Goal: Task Accomplishment & Management: Complete application form

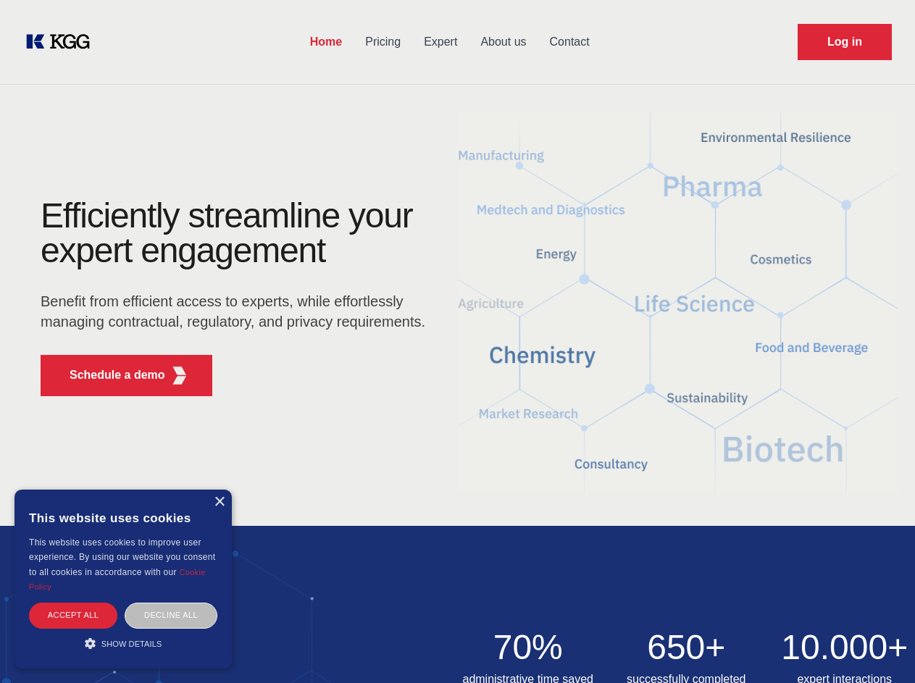
click at [457, 341] on div "Efficiently streamline your expert engagement Benefit from efficient access to …" at bounding box center [237, 302] width 440 height 209
click at [109, 375] on p "Schedule a demo" at bounding box center [118, 374] width 96 height 17
click at [219, 502] on div "× This website uses cookies This website uses cookies to improve user experienc…" at bounding box center [122, 579] width 217 height 179
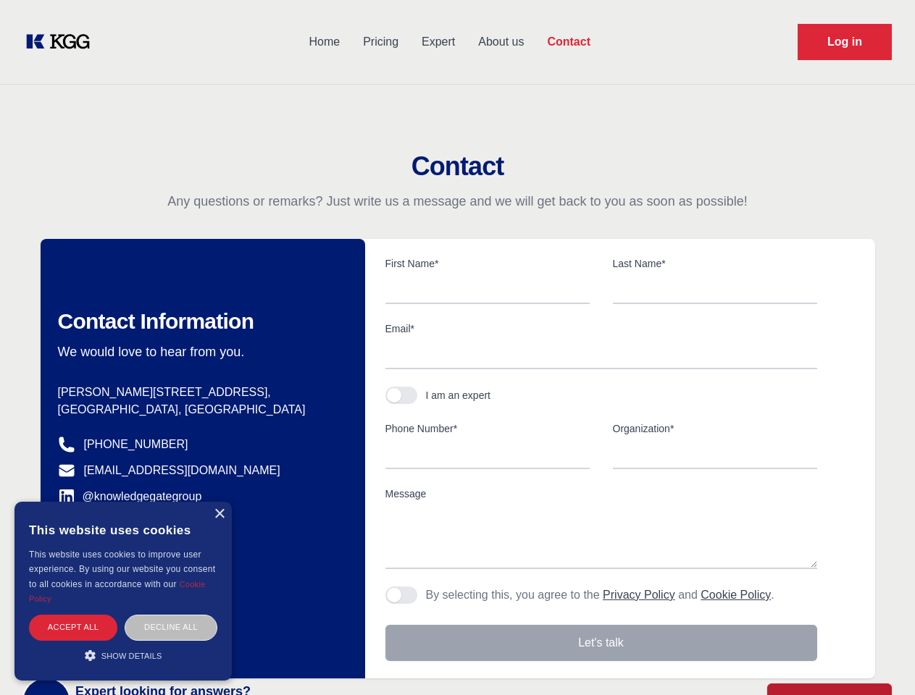
click at [73, 615] on div "Accept all" at bounding box center [73, 627] width 88 height 25
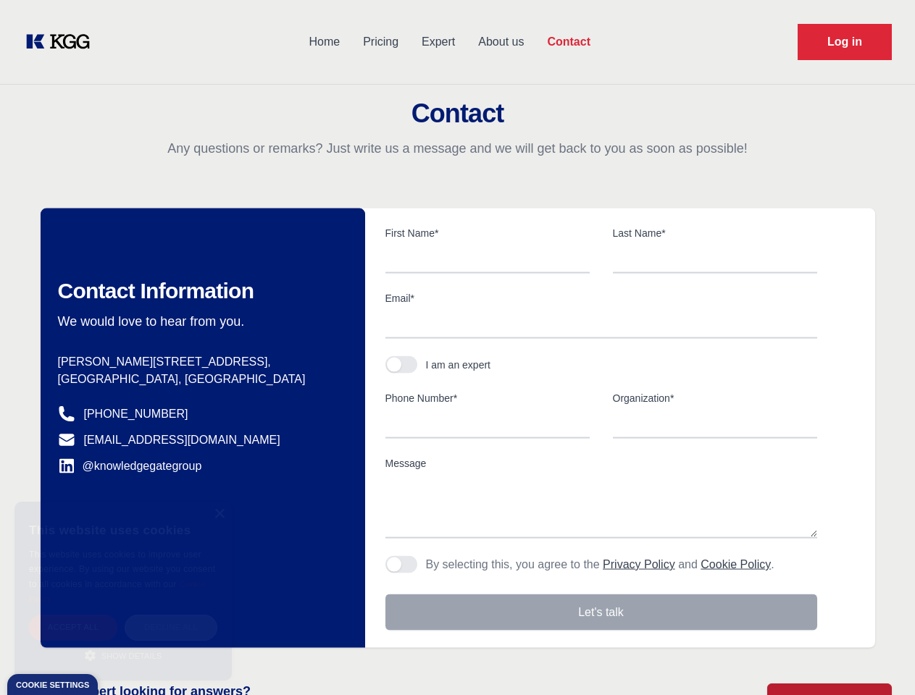
click at [171, 615] on div "Decline all" at bounding box center [171, 627] width 93 height 25
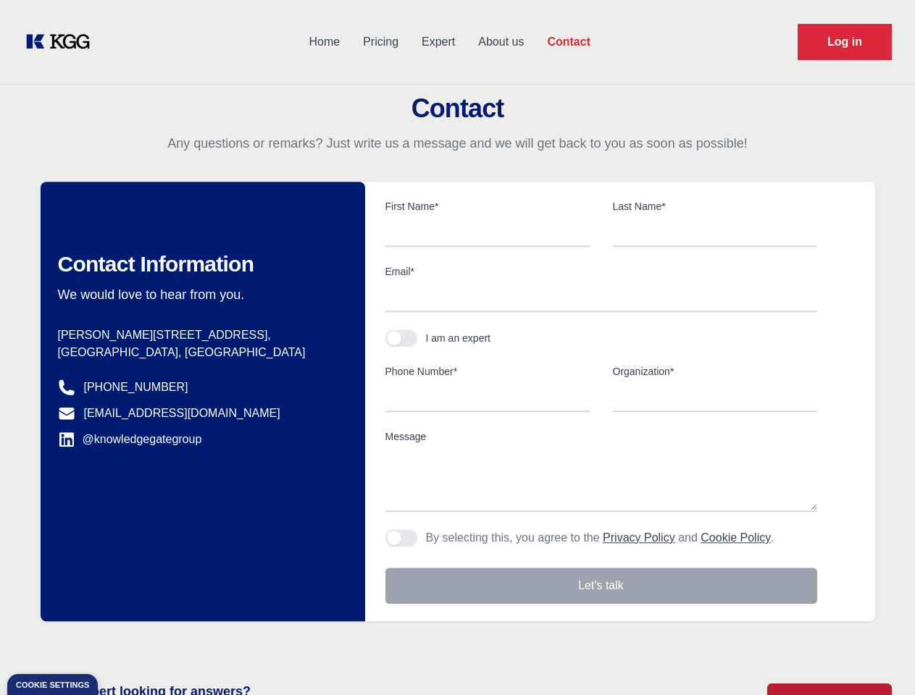
click at [123, 643] on main "Contact Any questions or remarks? Just write us a message and we will get back …" at bounding box center [457, 377] width 915 height 754
